Goal: Information Seeking & Learning: Learn about a topic

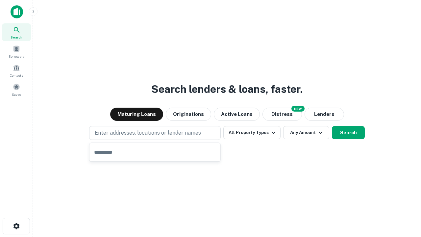
type input "**********"
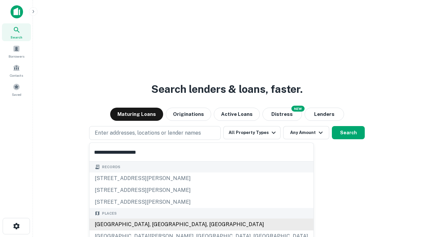
click at [157, 224] on div "[GEOGRAPHIC_DATA], [GEOGRAPHIC_DATA], [GEOGRAPHIC_DATA]" at bounding box center [201, 224] width 224 height 12
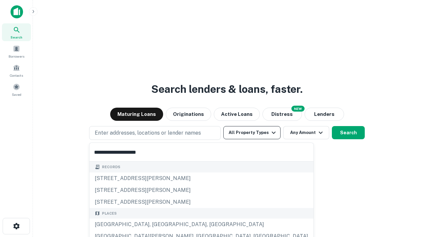
click at [252, 133] on button "All Property Types" at bounding box center [251, 132] width 57 height 13
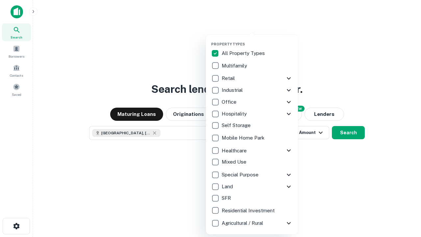
click at [257, 40] on button "button" at bounding box center [257, 40] width 92 height 0
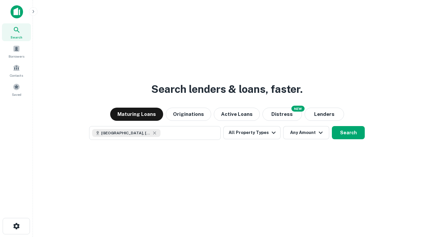
scroll to position [11, 0]
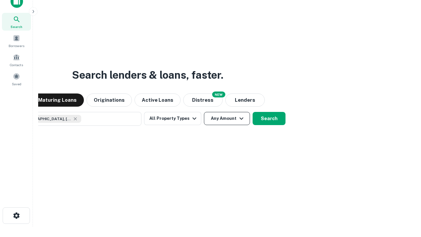
click at [204, 112] on button "Any Amount" at bounding box center [227, 118] width 46 height 13
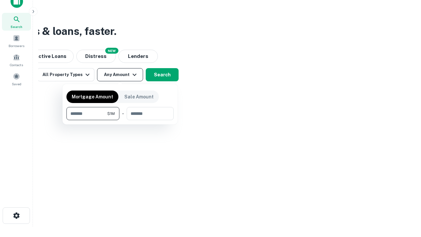
type input "*******"
click at [120, 120] on button "button" at bounding box center [119, 120] width 107 height 0
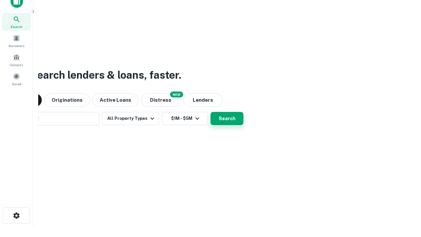
click at [210, 112] on button "Search" at bounding box center [226, 118] width 33 height 13
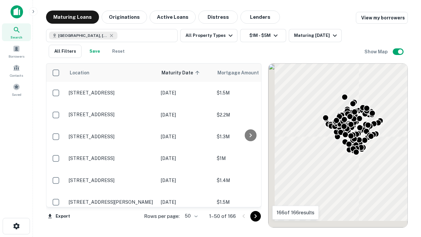
click at [190, 216] on body "Search Borrowers Contacts Saved Maturing Loans Originations Active Loans Distre…" at bounding box center [210, 118] width 421 height 237
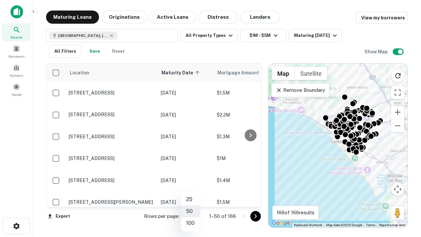
click at [190, 199] on li "25" at bounding box center [190, 199] width 19 height 12
